Goal: Communication & Community: Answer question/provide support

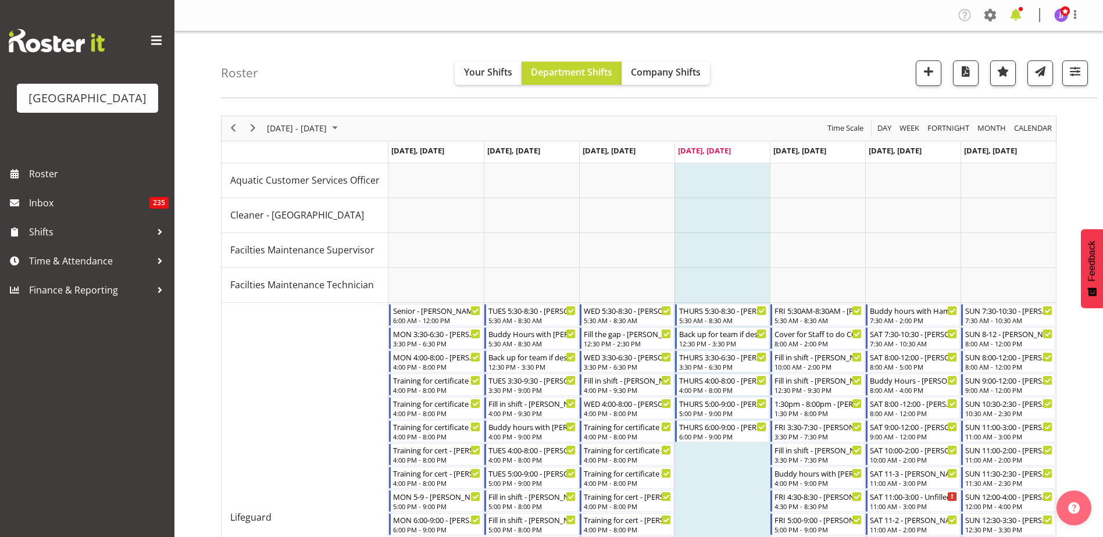
click at [1023, 15] on span at bounding box center [1016, 15] width 19 height 19
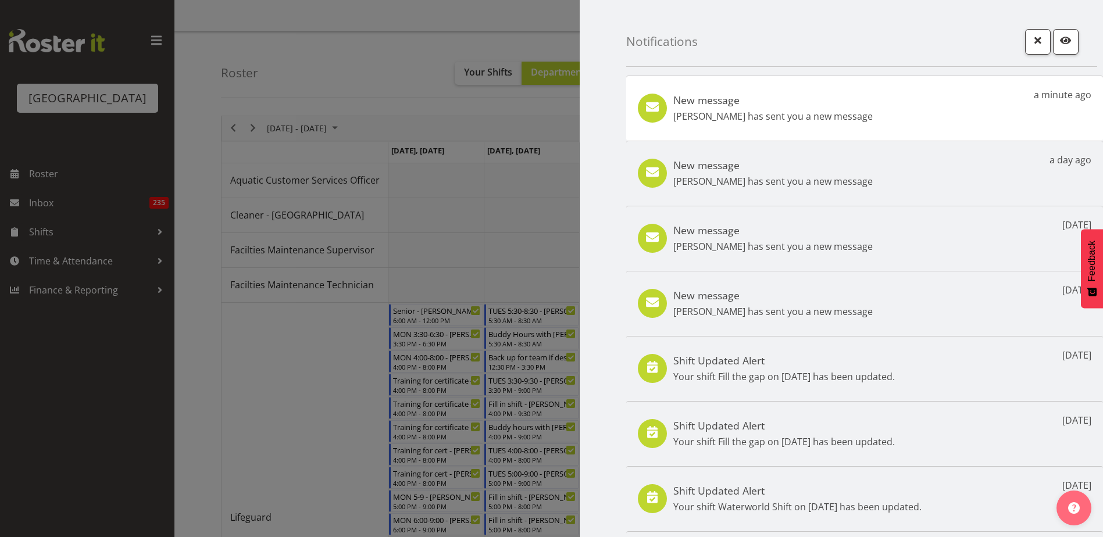
click at [858, 115] on div "New message Milly Turrell has sent you a new message a minute ago" at bounding box center [864, 108] width 477 height 65
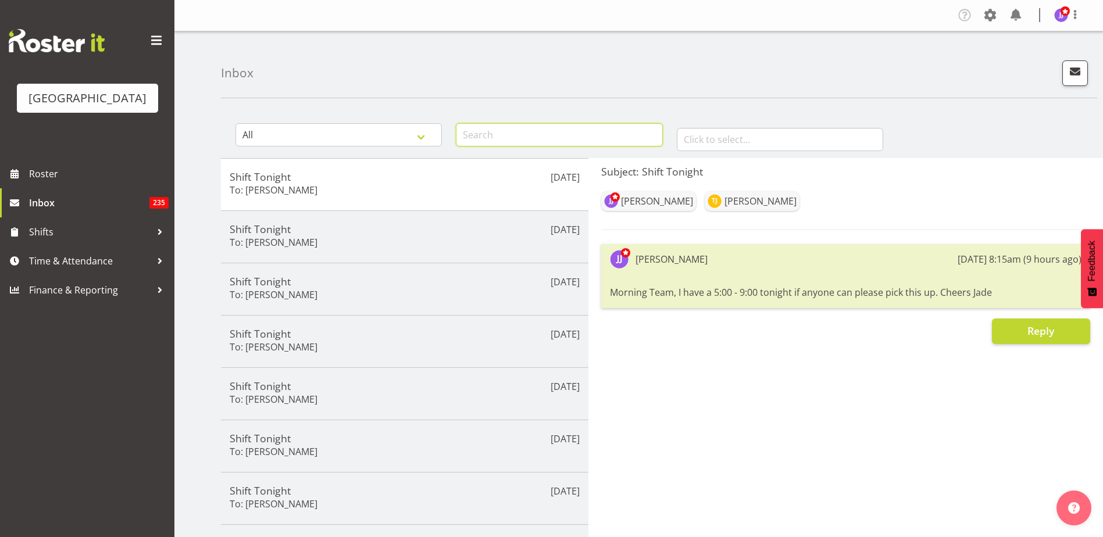
click at [540, 130] on input "text" at bounding box center [559, 134] width 206 height 23
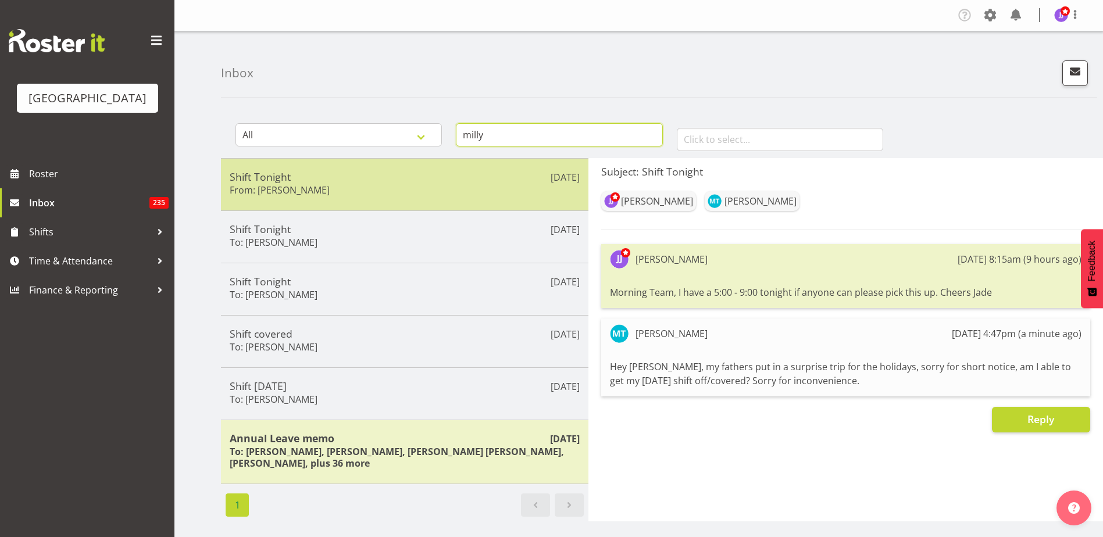
type input "milly"
click at [403, 193] on div "Shift Tonight From: Milly Turrell" at bounding box center [405, 184] width 350 height 28
click at [507, 178] on h5 "Shift Tonight" at bounding box center [405, 176] width 350 height 13
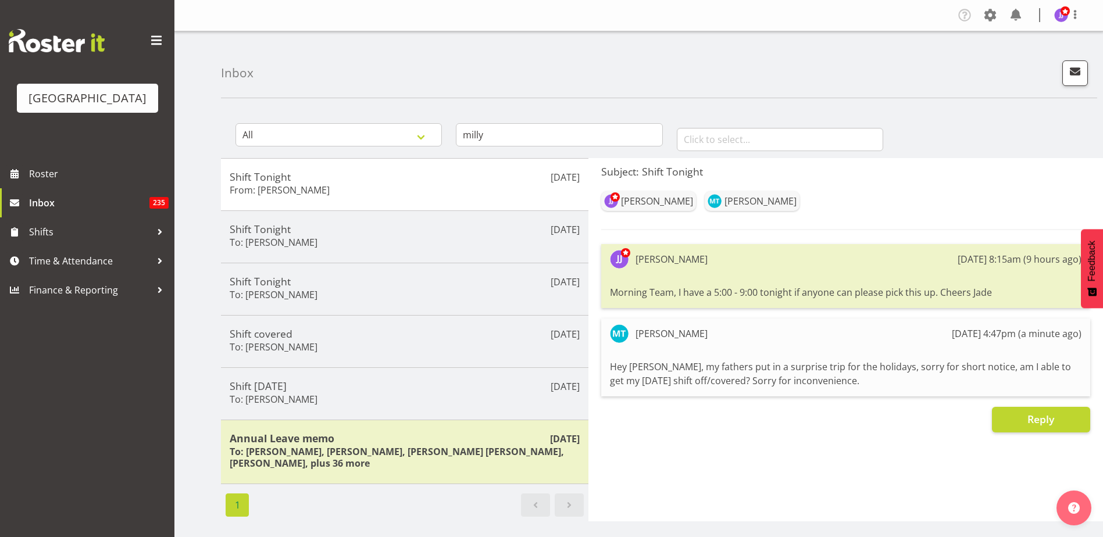
click at [44, 44] on img at bounding box center [57, 40] width 96 height 23
click at [23, 177] on span at bounding box center [14, 173] width 17 height 17
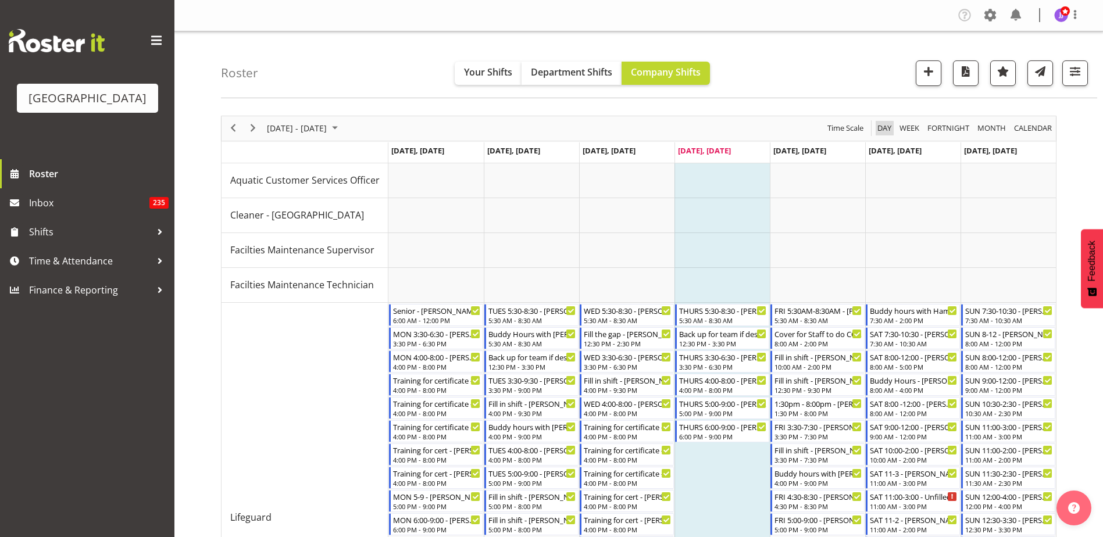
click at [886, 129] on span "Day" at bounding box center [884, 128] width 16 height 15
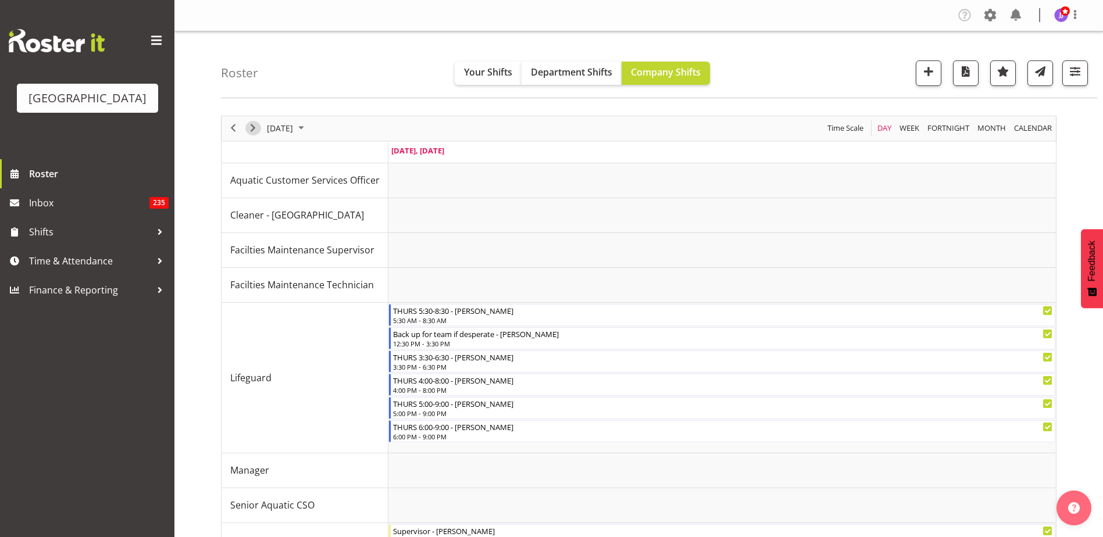
click at [251, 126] on span "Next" at bounding box center [253, 128] width 14 height 15
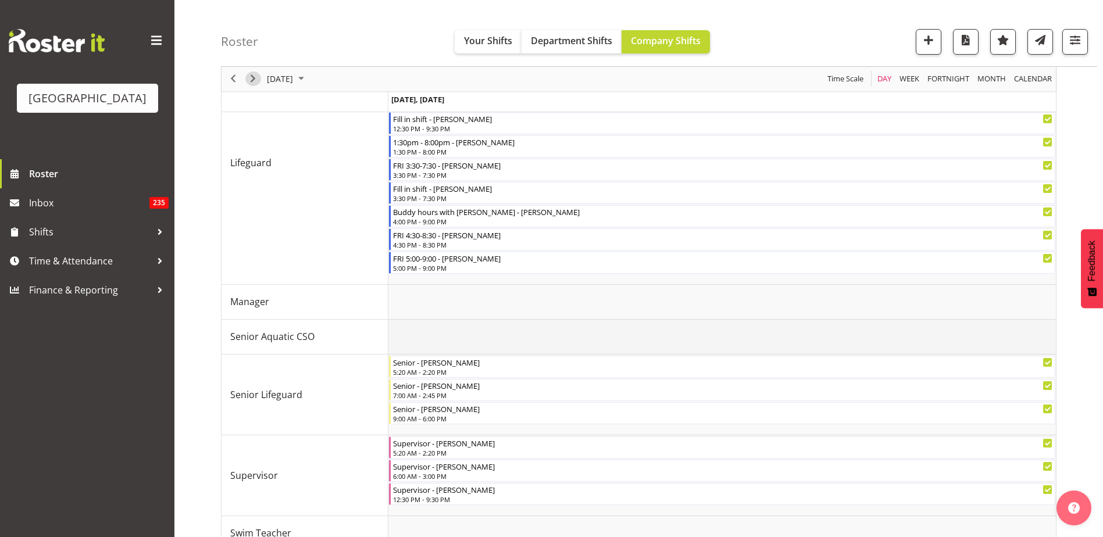
scroll to position [285, 0]
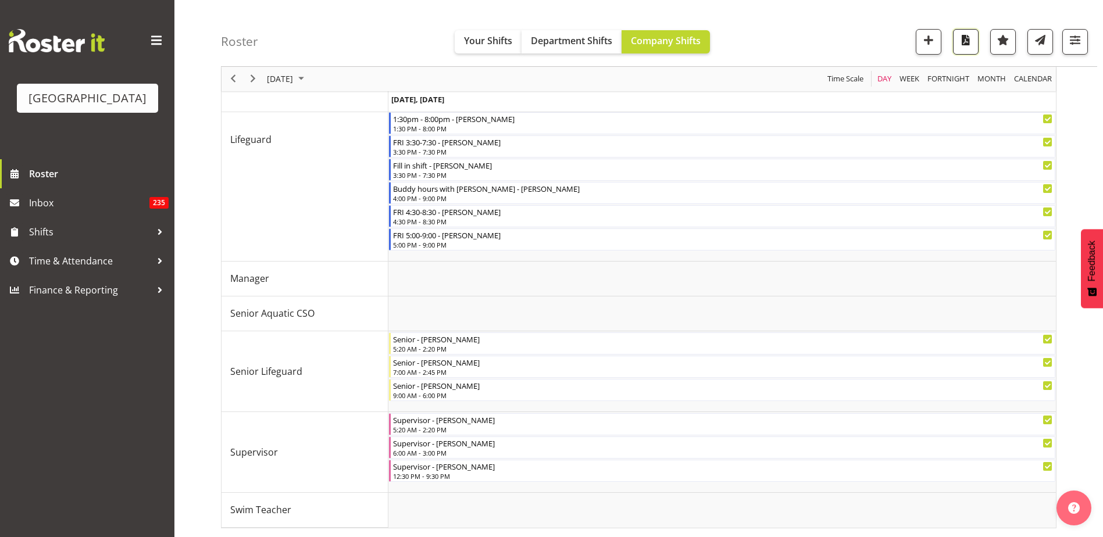
click at [975, 42] on button "button" at bounding box center [966, 42] width 26 height 26
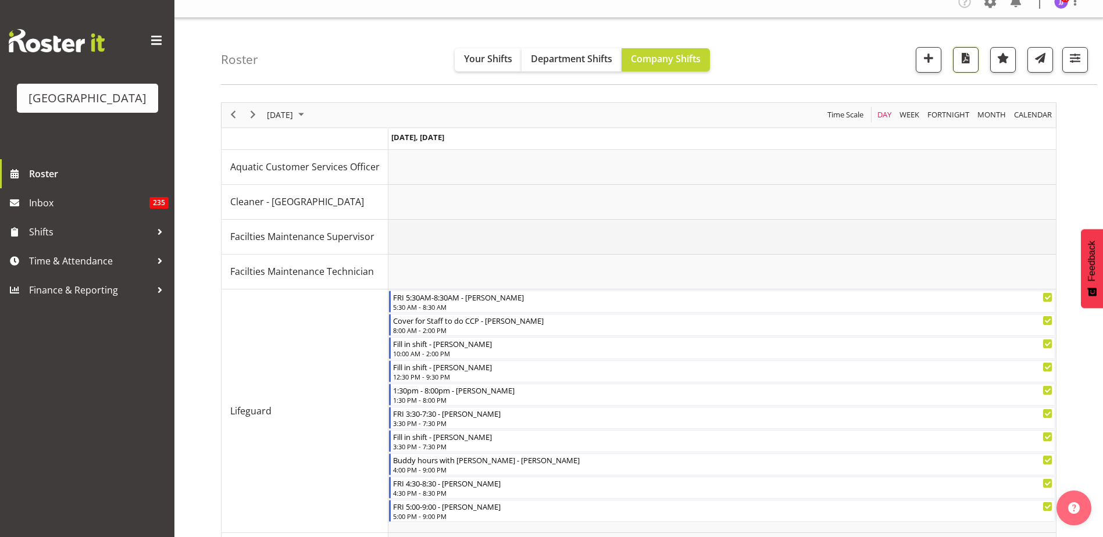
scroll to position [0, 0]
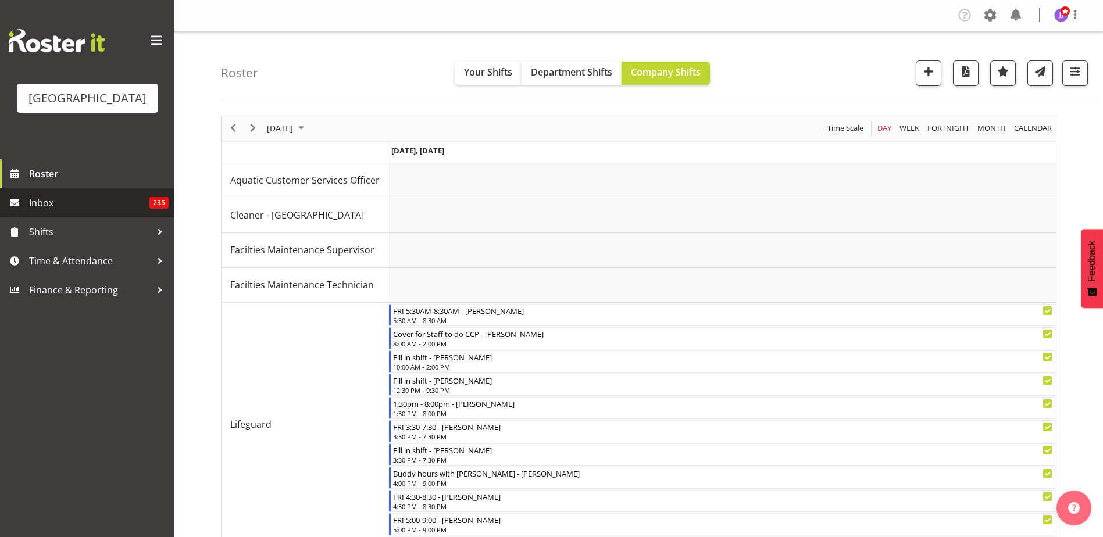
click at [115, 205] on span "Inbox" at bounding box center [89, 202] width 120 height 17
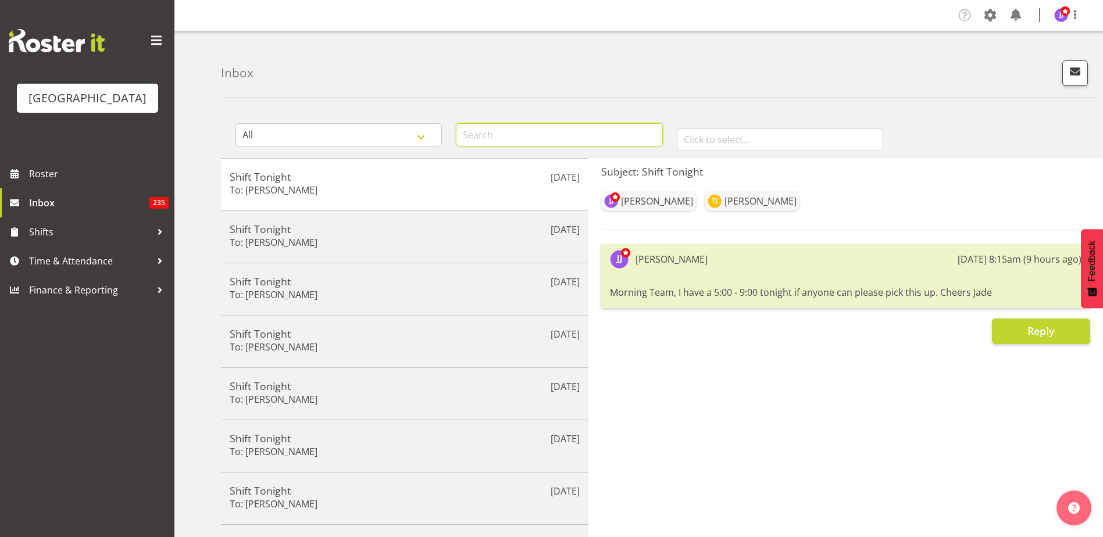
click at [488, 135] on input "text" at bounding box center [559, 134] width 206 height 23
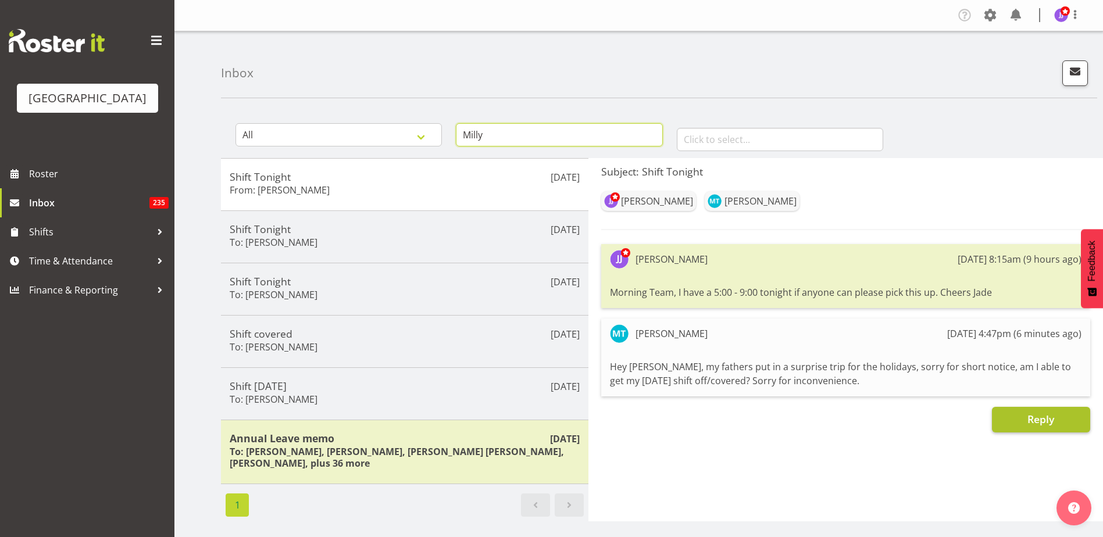
type input "Milly"
click at [1049, 422] on span "Reply" at bounding box center [1041, 419] width 27 height 14
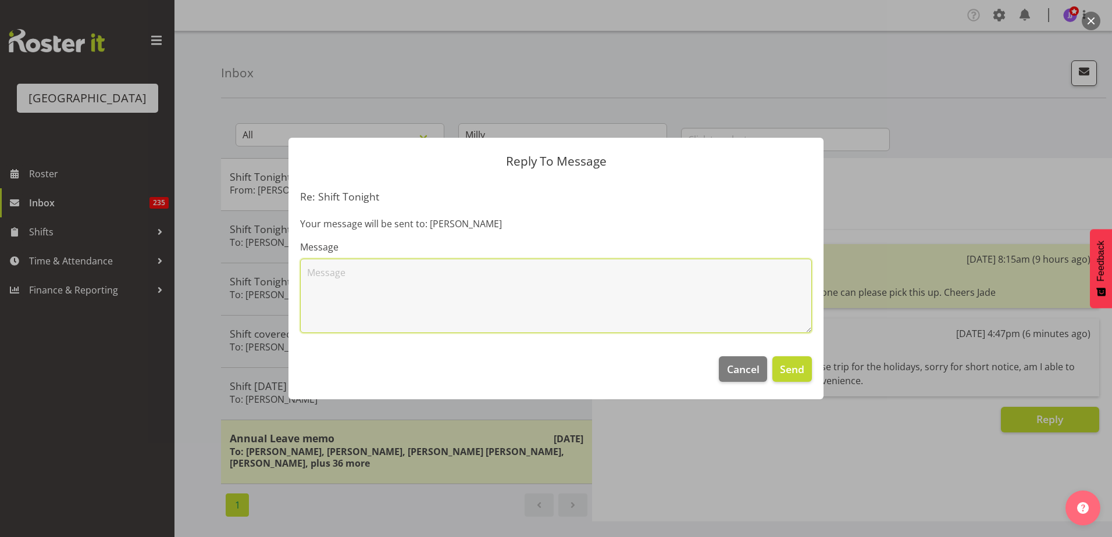
click at [656, 281] on textarea at bounding box center [556, 296] width 512 height 74
type textarea "K"
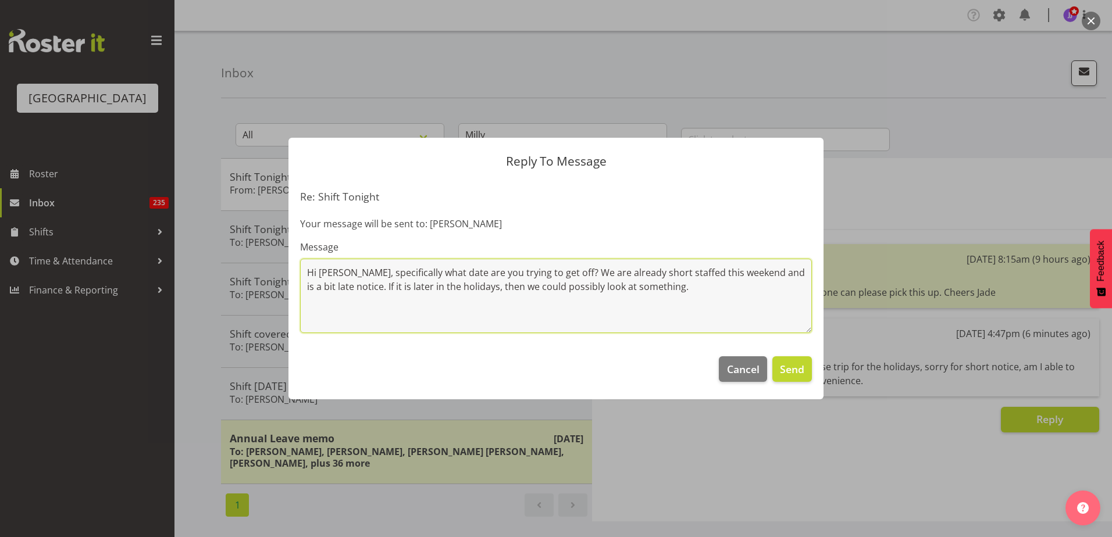
click at [679, 289] on textarea "Hi Milly, specifically what date are you trying to get off? We are already shor…" at bounding box center [556, 296] width 512 height 74
click at [750, 272] on textarea "Hi Milly, specifically what date are you trying to get off? We are already shor…" at bounding box center [556, 296] width 512 height 74
click at [332, 284] on textarea "Hi Milly, specifically what date are you trying to get off? We are already shor…" at bounding box center [556, 296] width 512 height 74
click at [733, 290] on textarea "Hi Milly, specifically what date are you trying to get off? We are already shor…" at bounding box center [556, 296] width 512 height 74
click at [347, 268] on textarea "Hi Milly, specifically what date are you trying to get off? We are already shor…" at bounding box center [556, 296] width 512 height 74
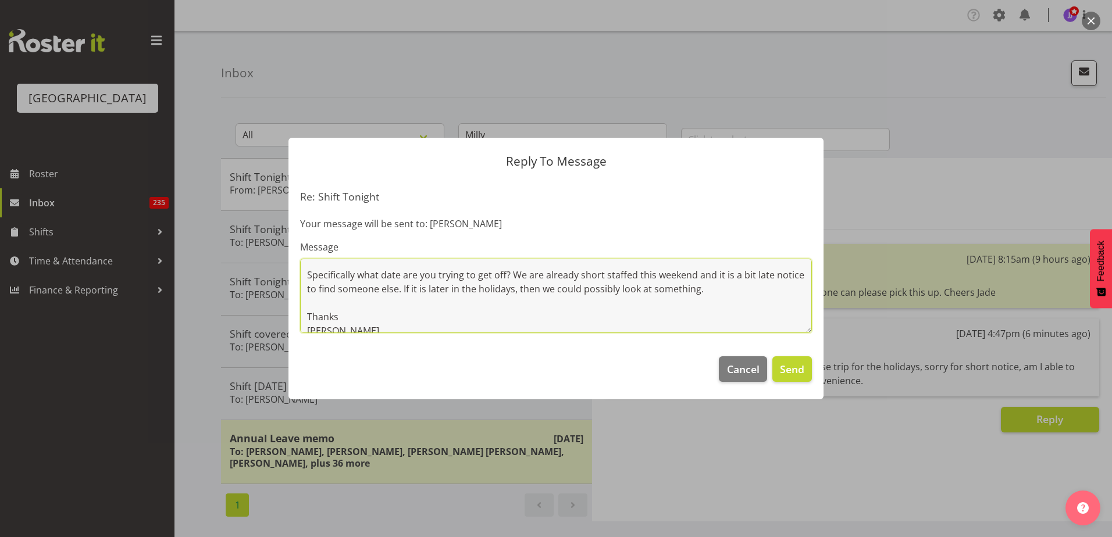
scroll to position [37, 0]
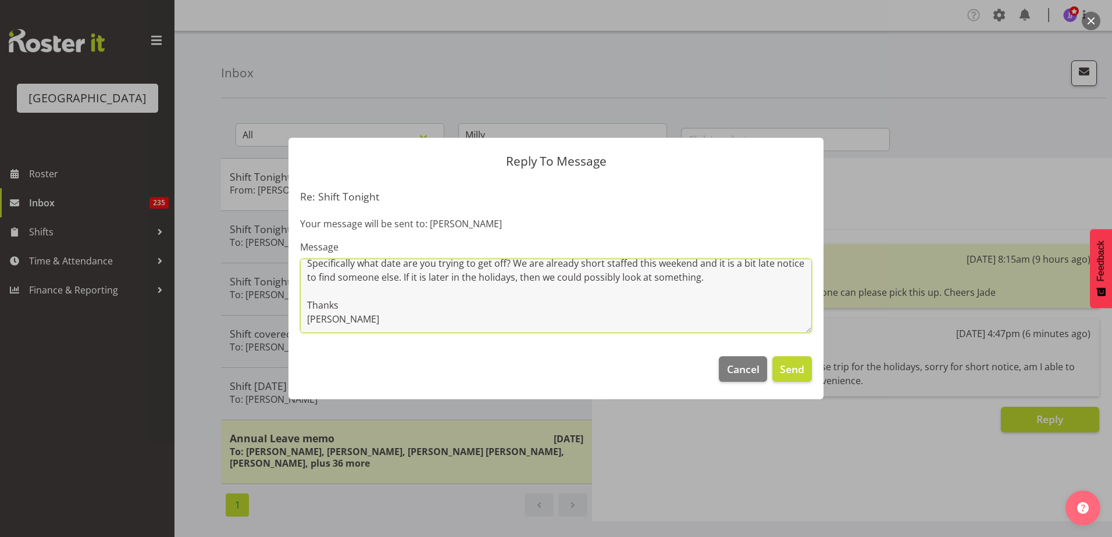
click at [748, 262] on textarea "Hi Milly, Specifically what date are you trying to get off? We are already shor…" at bounding box center [556, 296] width 512 height 74
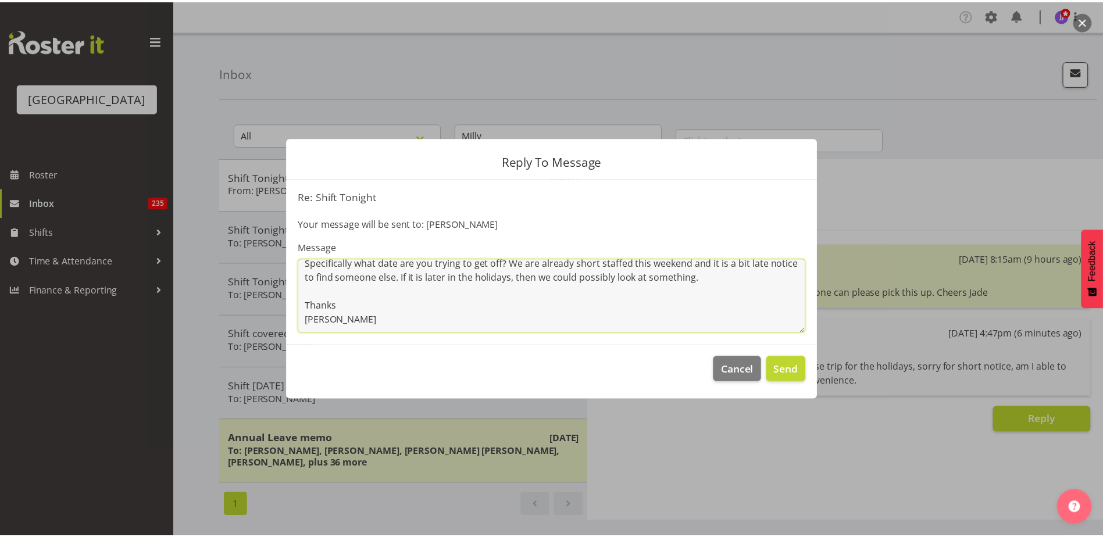
scroll to position [35, 0]
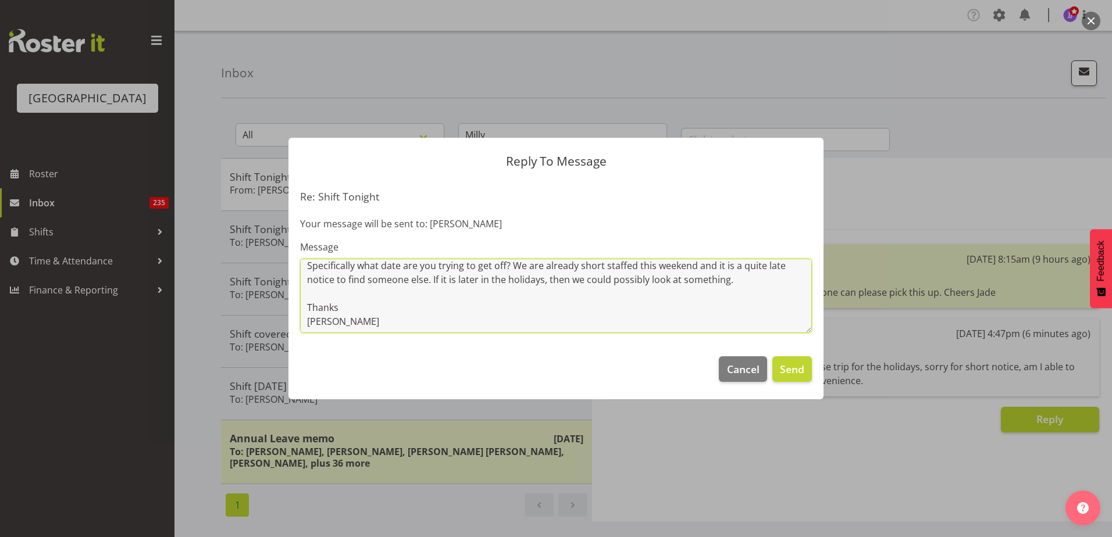
click at [754, 285] on textarea "Hi Milly, Specifically what date are you trying to get off? We are already shor…" at bounding box center [556, 296] width 512 height 74
drag, startPoint x: 752, startPoint y: 279, endPoint x: 645, endPoint y: 276, distance: 107.0
click at [645, 276] on textarea "Hi Milly, Specifically what date are you trying to get off? We are already shor…" at bounding box center [556, 296] width 512 height 74
type textarea "Hi [PERSON_NAME], Specifically what date are you trying to get off? We are alre…"
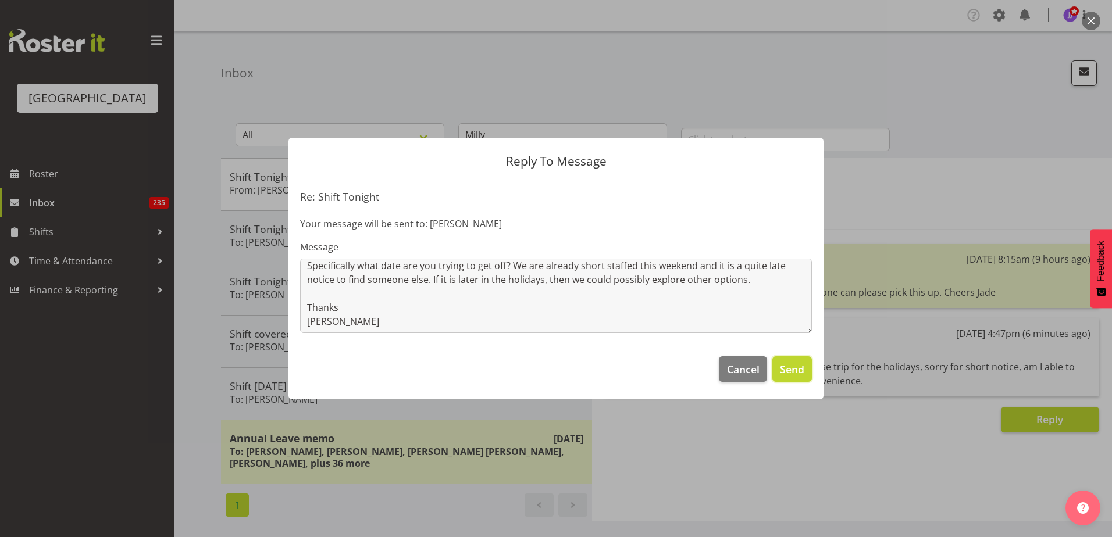
click at [785, 366] on span "Send" at bounding box center [792, 369] width 24 height 15
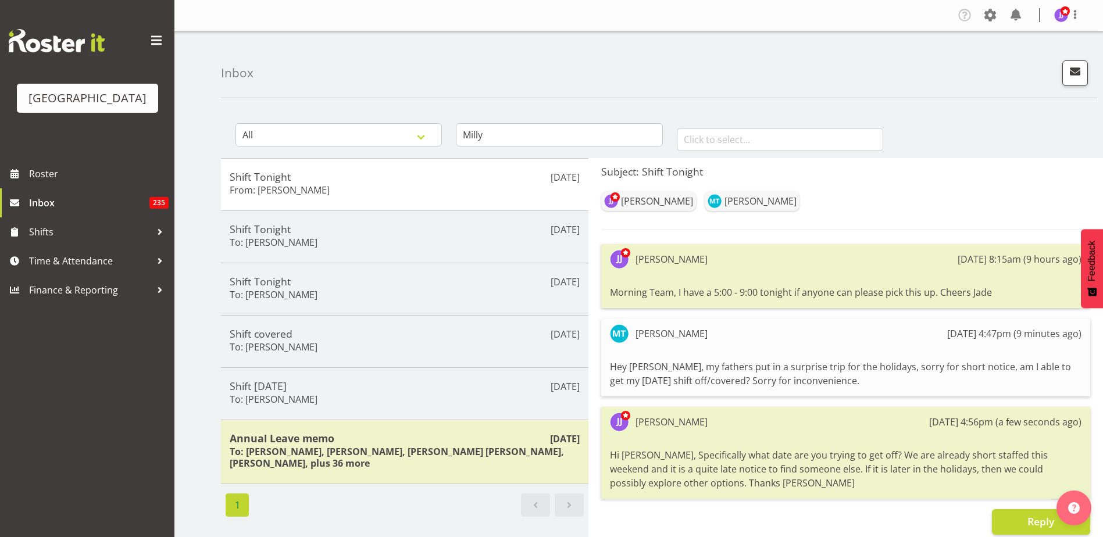
click at [45, 26] on div "[GEOGRAPHIC_DATA]" at bounding box center [87, 79] width 174 height 159
click at [49, 168] on span "Roster" at bounding box center [99, 173] width 140 height 17
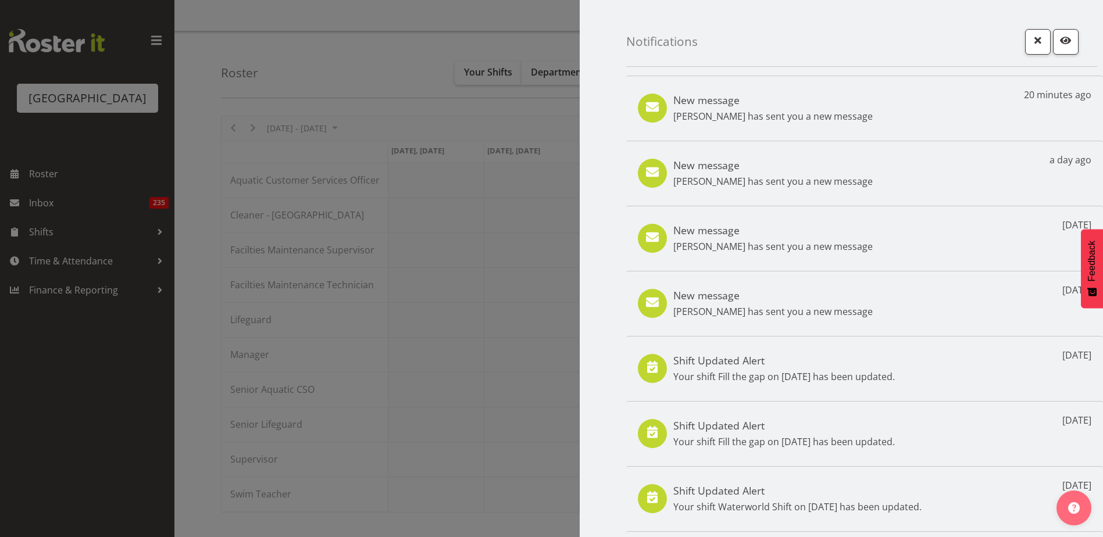
click at [786, 119] on p "Milly Turrell has sent you a new message" at bounding box center [772, 116] width 199 height 14
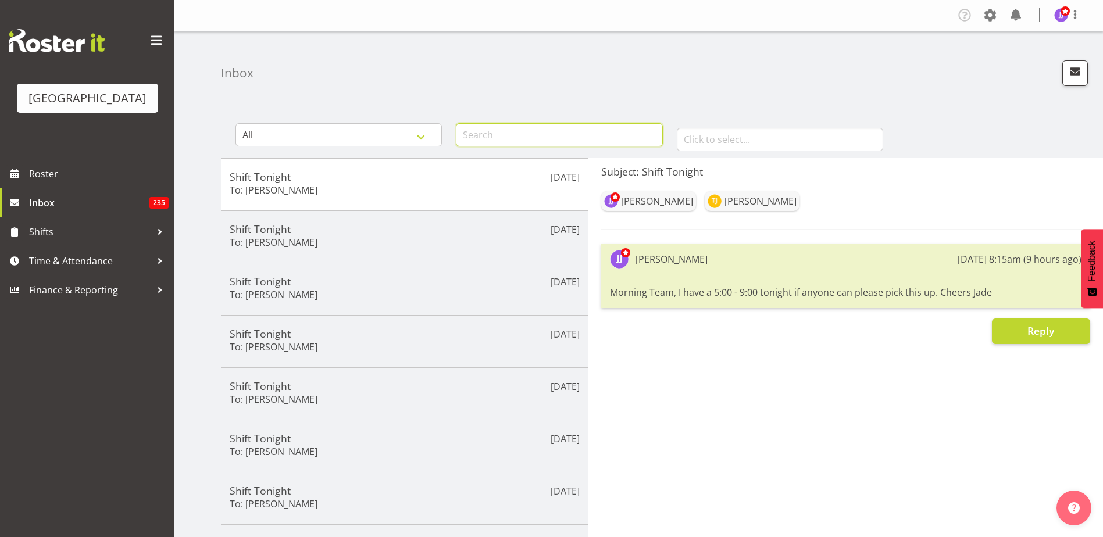
click at [571, 135] on input "text" at bounding box center [559, 134] width 206 height 23
type input "milly"
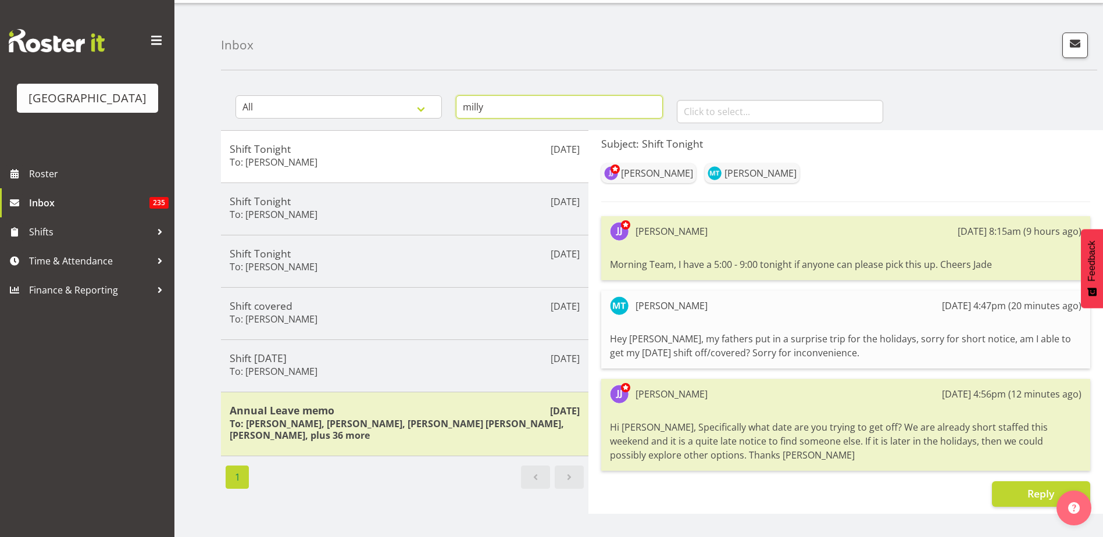
scroll to position [44, 0]
